Goal: Book appointment/travel/reservation

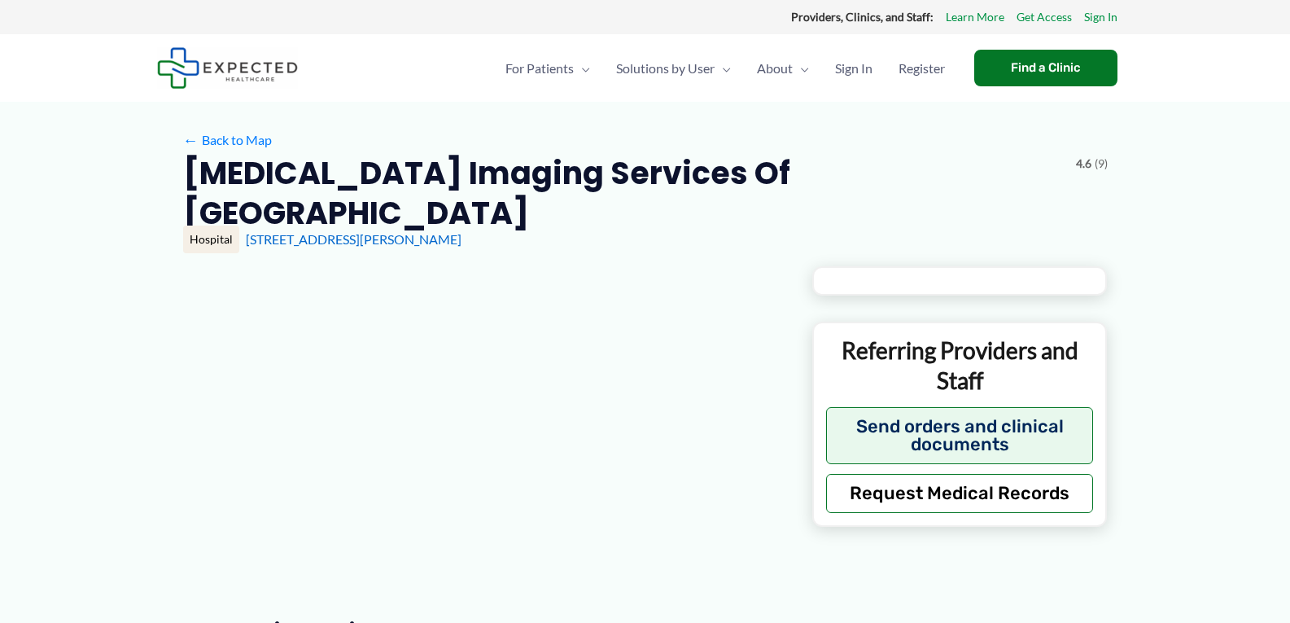
type input "**********"
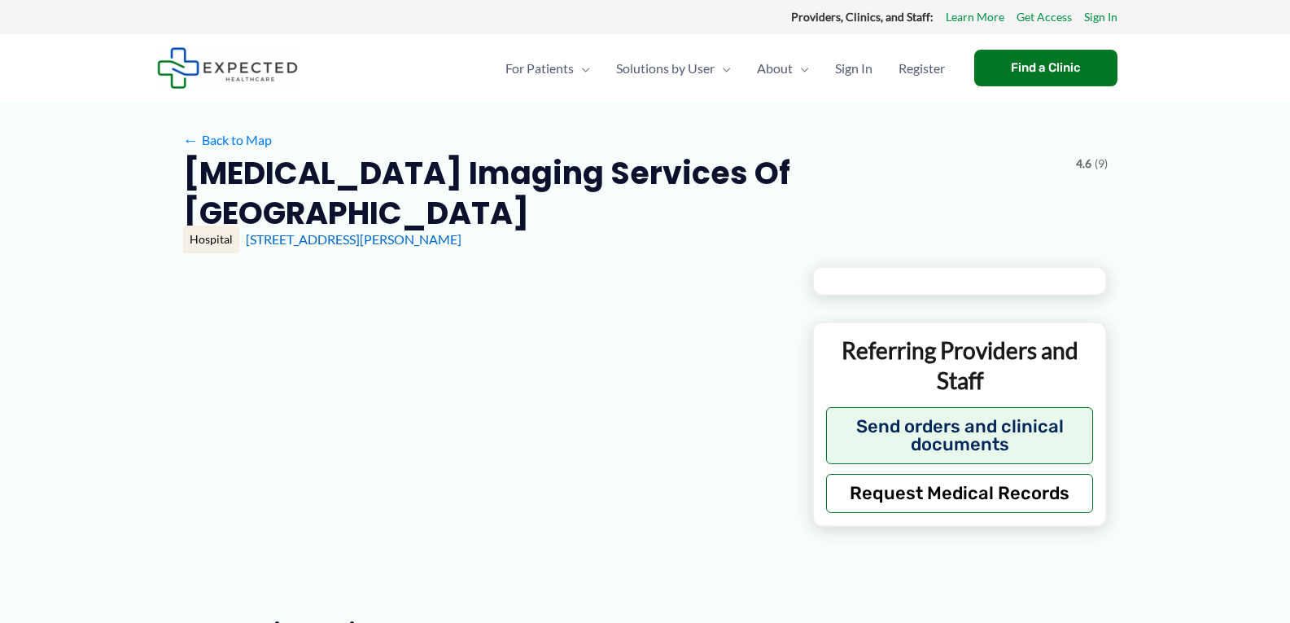
type input "**********"
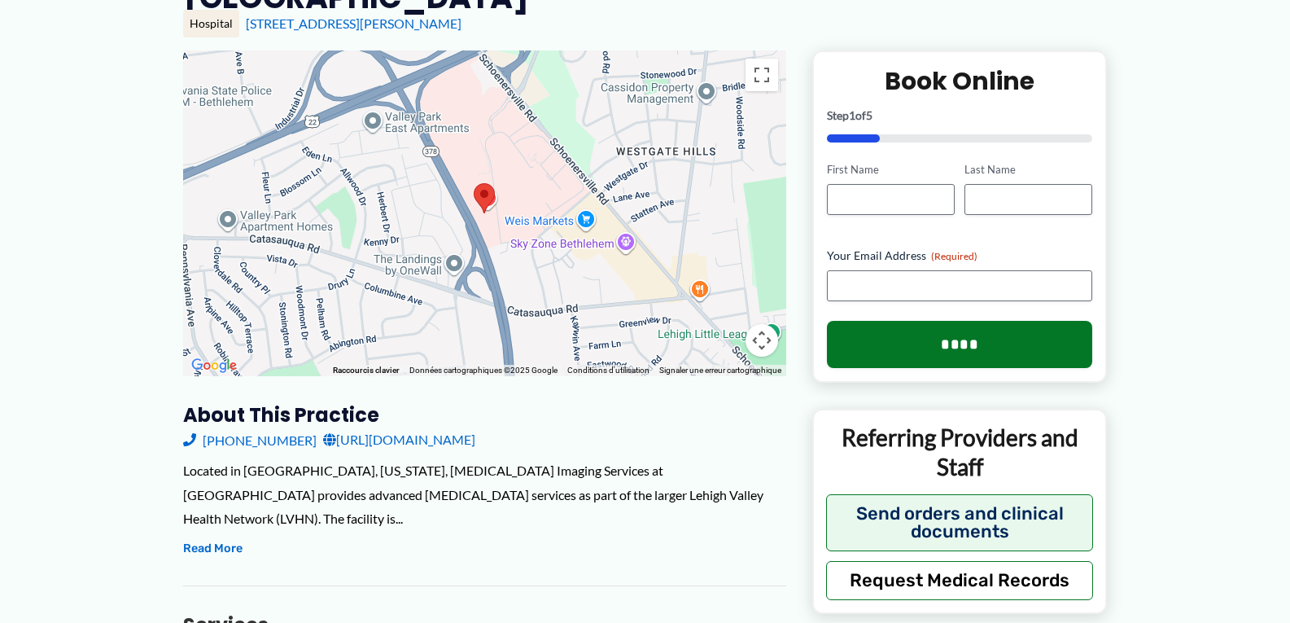
scroll to position [217, 0]
